Goal: Find specific page/section: Find specific page/section

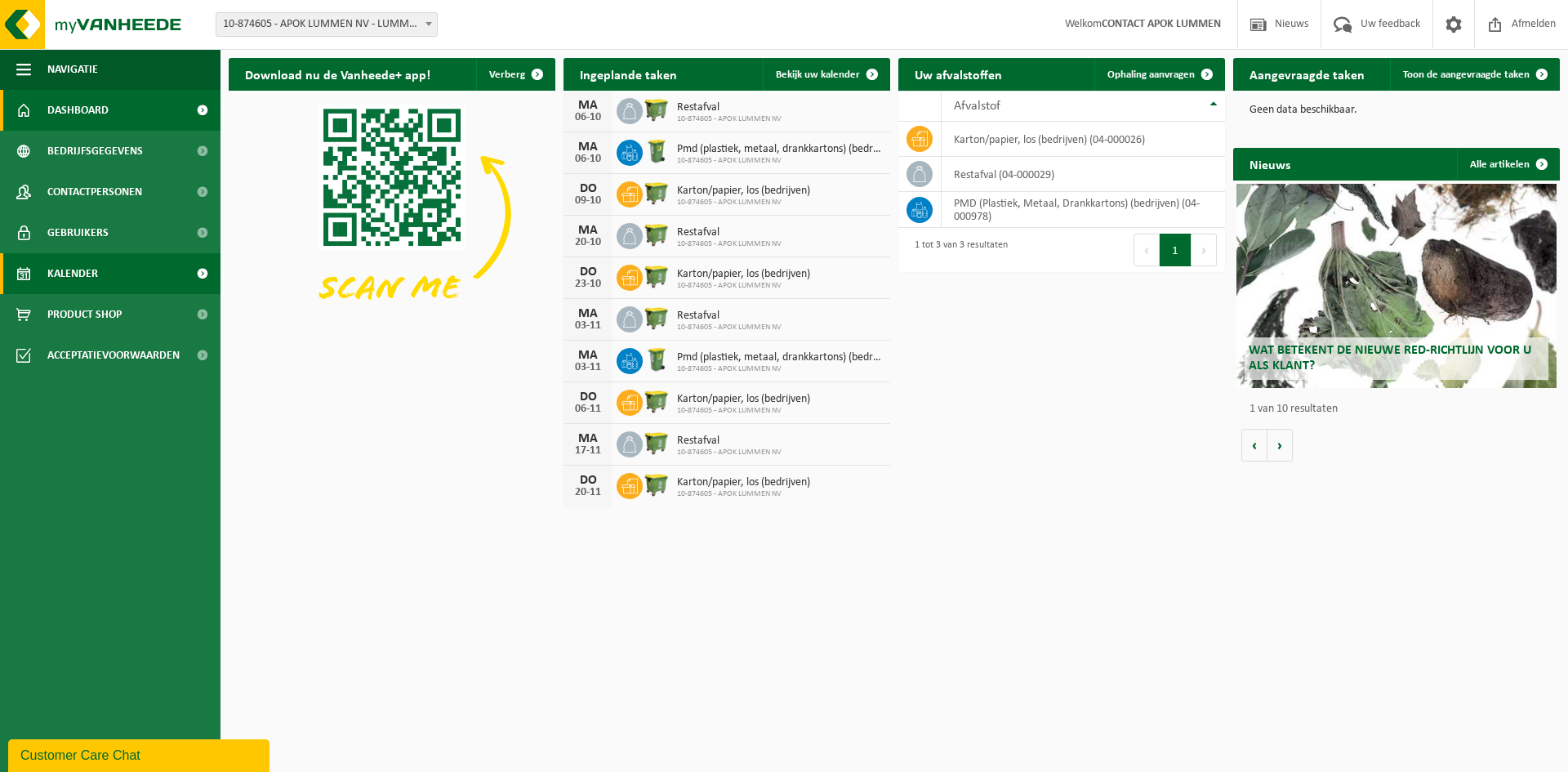
click at [93, 284] on span "Kalender" at bounding box center [72, 274] width 51 height 41
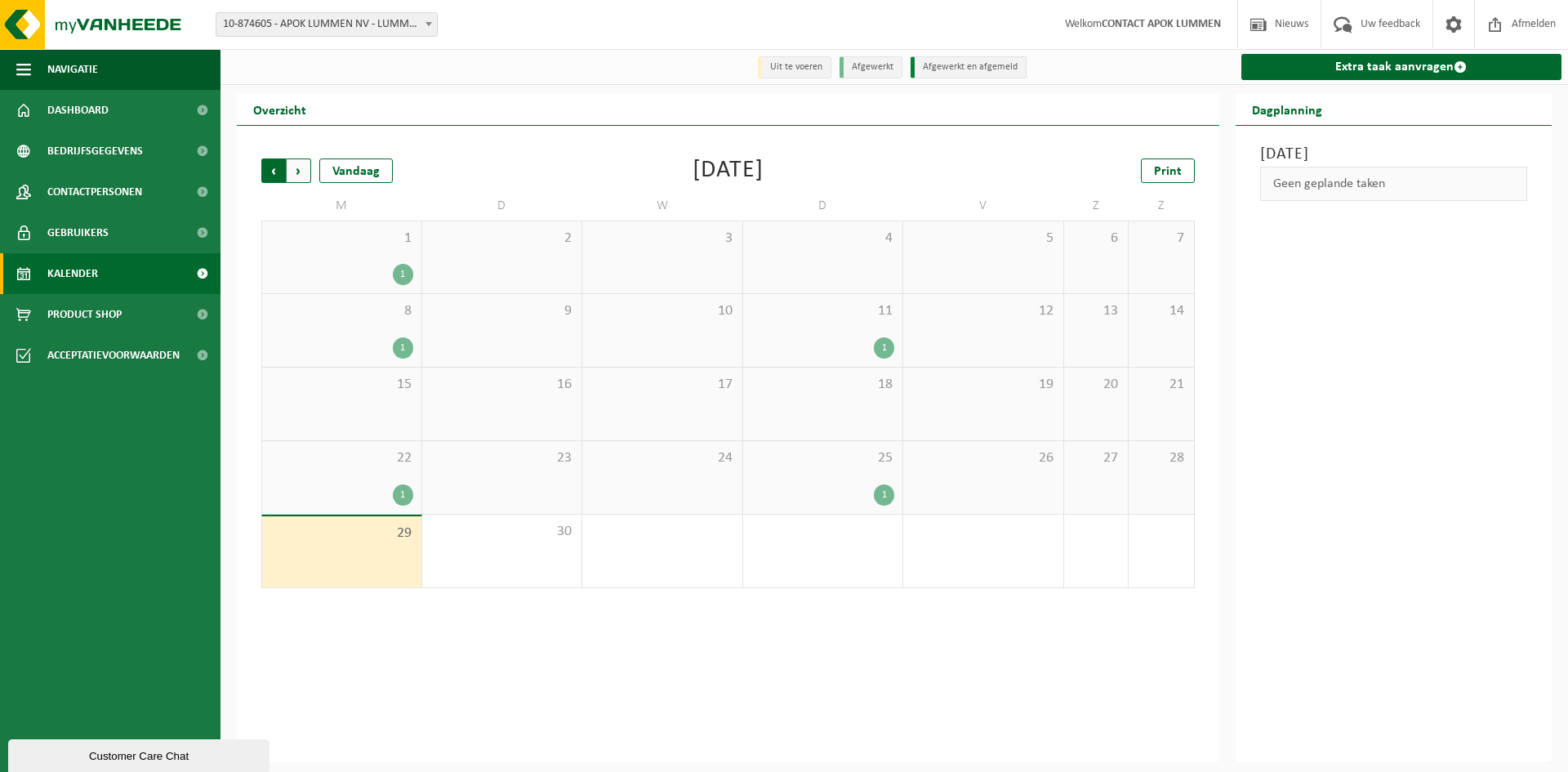
click at [299, 179] on span "Volgende" at bounding box center [299, 171] width 25 height 25
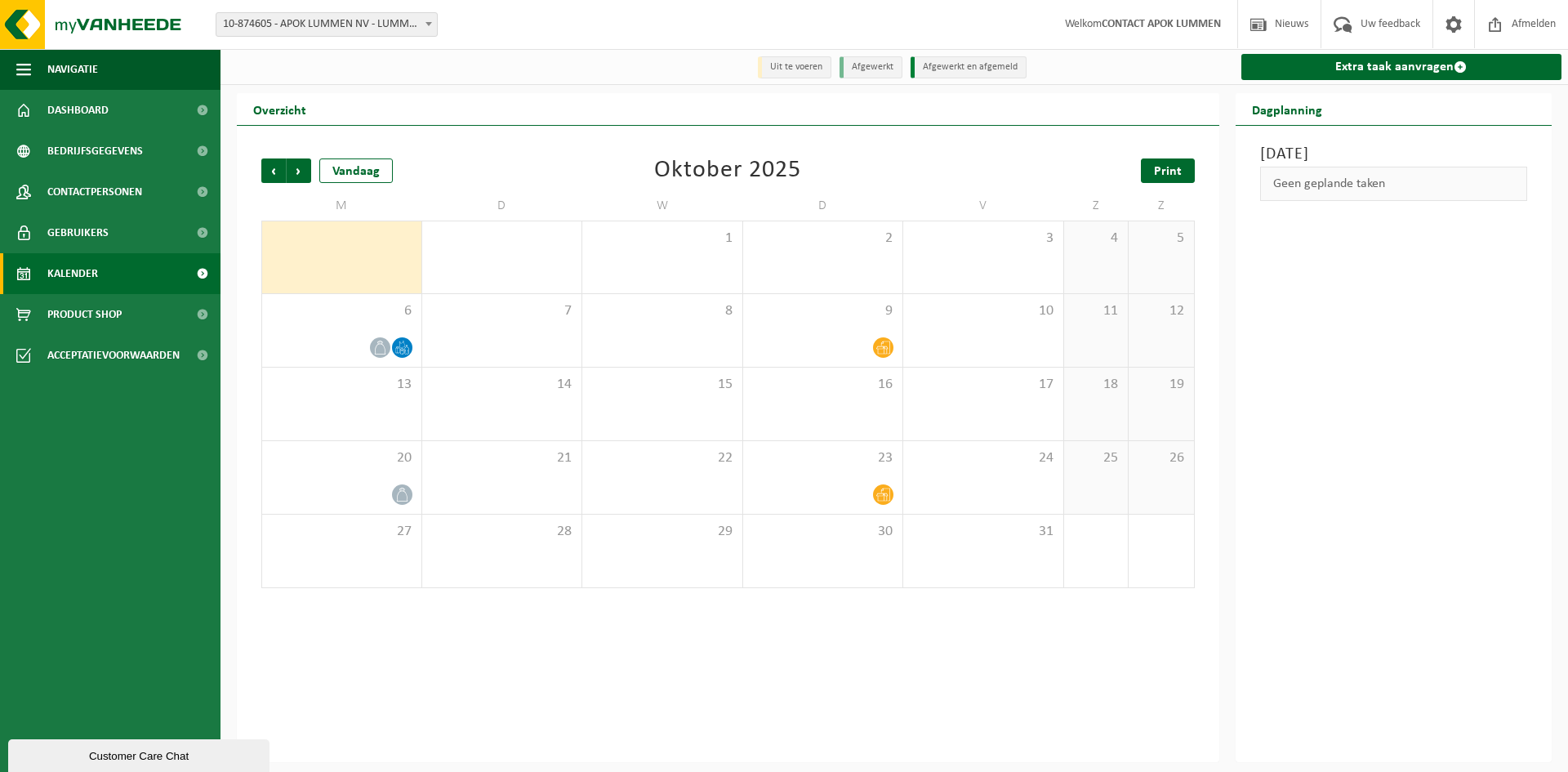
click at [1161, 172] on span "Print" at bounding box center [1167, 172] width 28 height 13
